Goal: Task Accomplishment & Management: Manage account settings

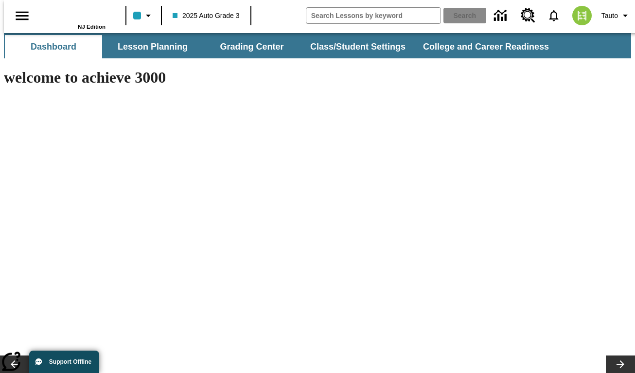
type input "-1"
click at [363, 49] on button "Class/Student Settings" at bounding box center [358, 46] width 112 height 23
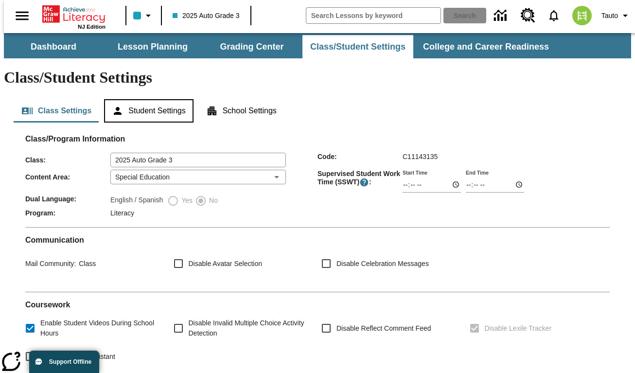
click at [158, 99] on button "Student Settings" at bounding box center [148, 110] width 89 height 23
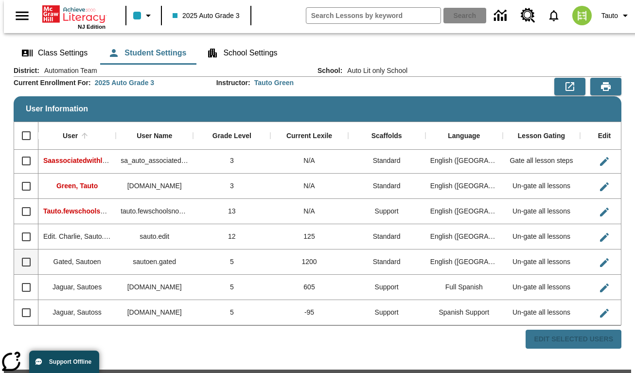
scroll to position [73, 0]
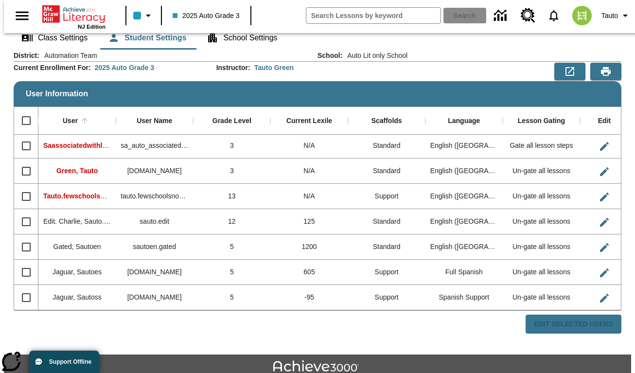
click at [581, 315] on div "Edit Selected Users" at bounding box center [574, 324] width 96 height 19
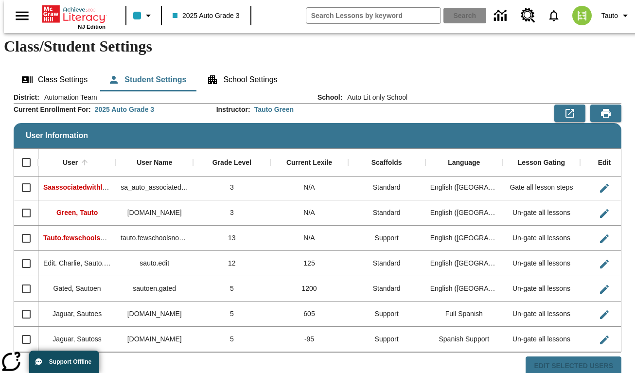
scroll to position [89, 0]
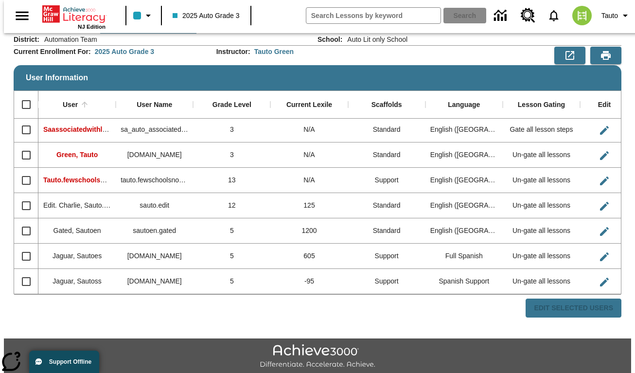
click at [597, 299] on div "Edit Selected Users" at bounding box center [574, 308] width 96 height 19
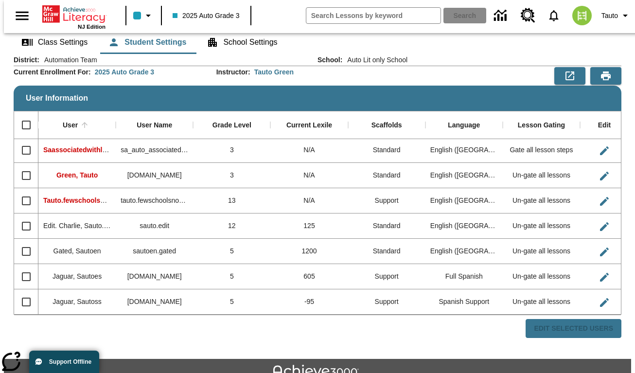
scroll to position [0, 0]
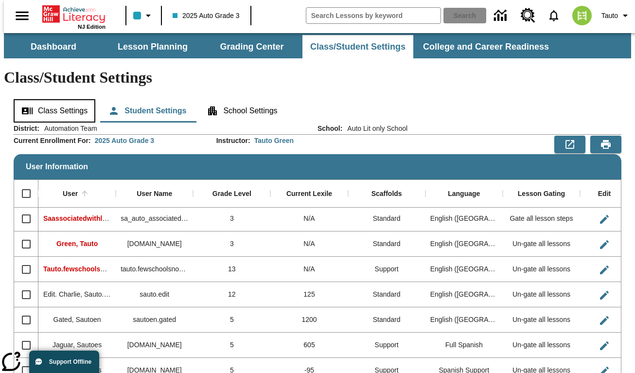
click at [67, 99] on button "Class Settings" at bounding box center [55, 110] width 82 height 23
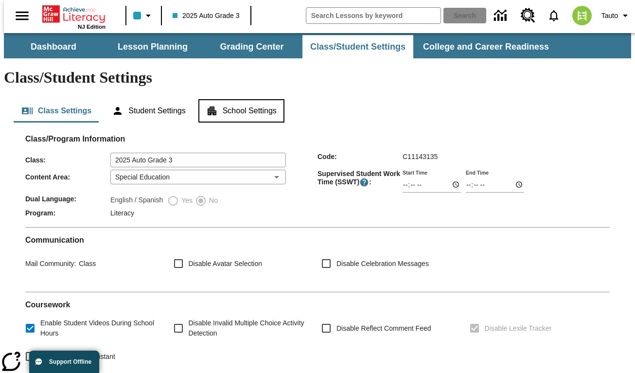
click at [229, 99] on button "School Settings" at bounding box center [241, 110] width 86 height 23
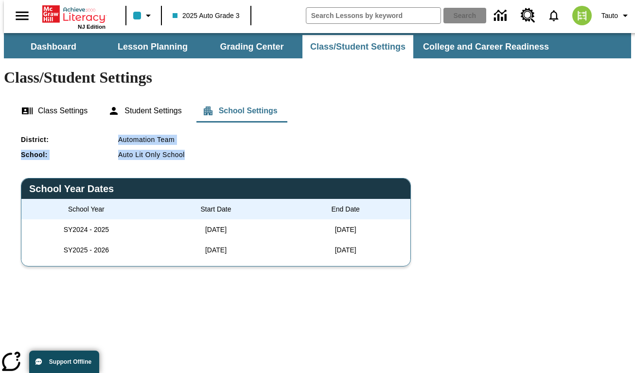
drag, startPoint x: 115, startPoint y: 111, endPoint x: 190, endPoint y: 128, distance: 76.8
click at [190, 135] on div "District : Automation Team School : Auto Lit only School School Year Dates Scho…" at bounding box center [317, 256] width 593 height 243
copy div "Automation Team School : Auto Lit only School"
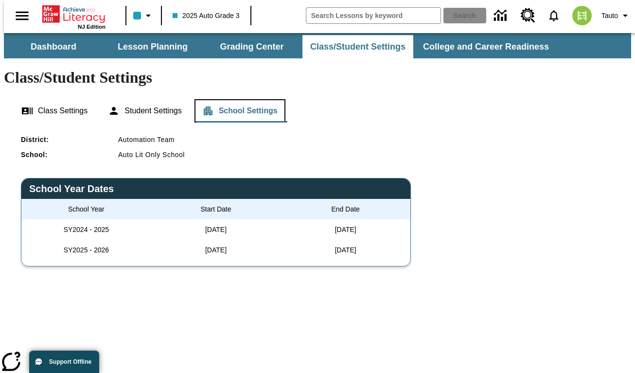
click at [249, 99] on button "School Settings" at bounding box center [239, 110] width 91 height 23
click at [154, 99] on div "Class Settings Student Settings School Settings District : Automation Team Scho…" at bounding box center [318, 237] width 608 height 281
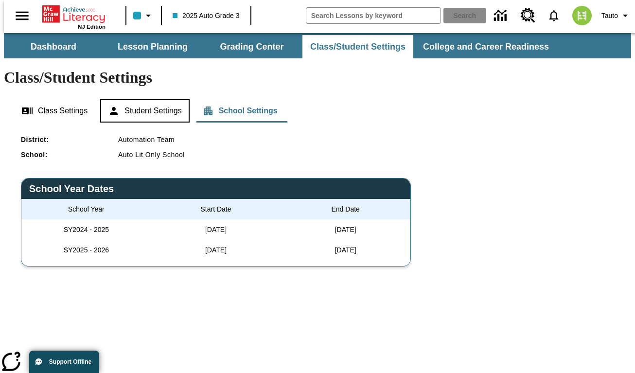
click at [157, 99] on button "Student Settings" at bounding box center [144, 110] width 89 height 23
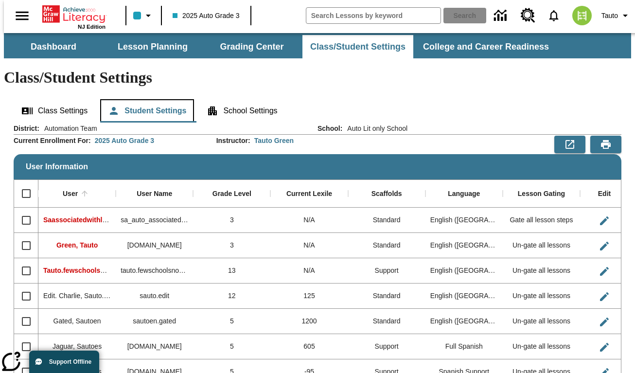
scroll to position [1, 0]
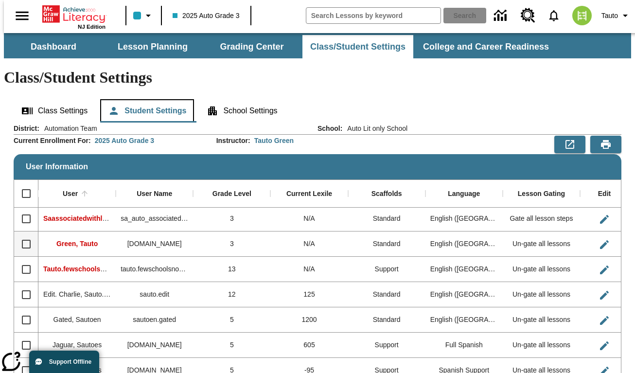
scroll to position [89, 0]
